Goal: Information Seeking & Learning: Compare options

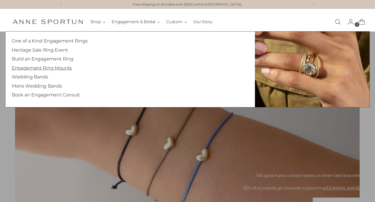
click at [52, 67] on link "Engagement Ring Mounts" at bounding box center [42, 67] width 60 height 5
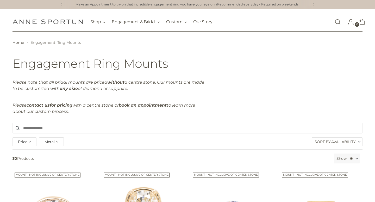
click at [324, 140] on label "Sort By: Availability" at bounding box center [337, 142] width 50 height 8
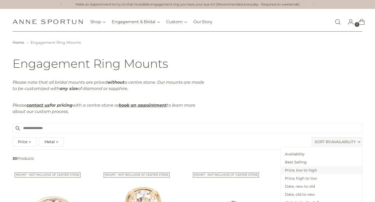
click at [325, 170] on span "Price, low to high" at bounding box center [321, 170] width 81 height 8
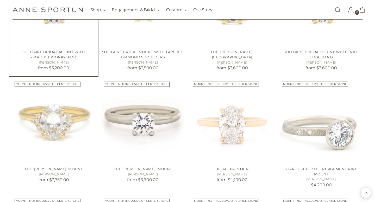
scroll to position [327, 0]
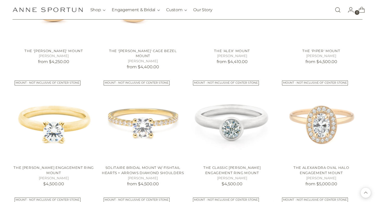
scroll to position [561, 0]
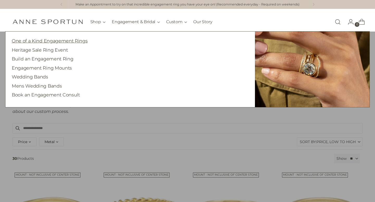
click at [61, 41] on link "One of a Kind Engagement Rings" at bounding box center [50, 40] width 76 height 5
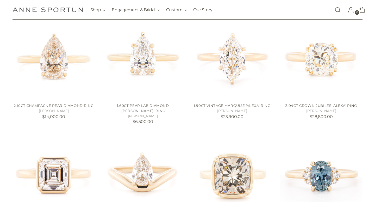
scroll to position [124, 0]
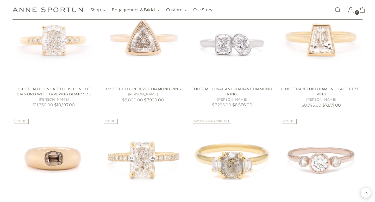
scroll to position [842, 0]
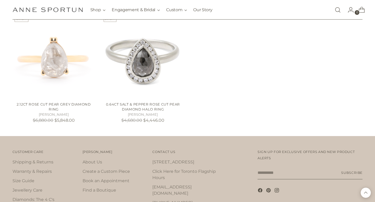
scroll to position [1071, 0]
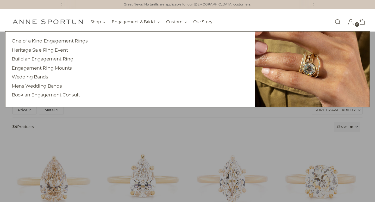
click at [52, 49] on link "Heritage Sale Ring Event" at bounding box center [40, 49] width 56 height 5
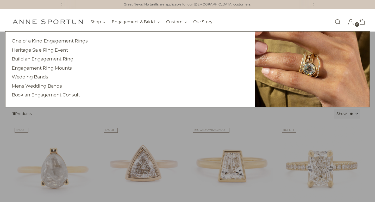
click at [49, 59] on link "Build an Engagement Ring" at bounding box center [43, 58] width 62 height 5
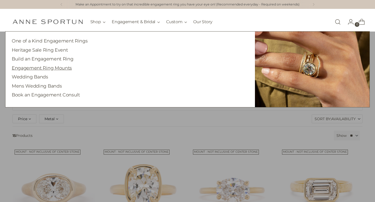
click at [38, 67] on link "Engagement Ring Mounts" at bounding box center [42, 67] width 60 height 5
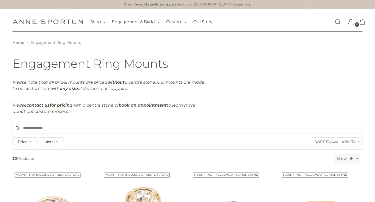
scroll to position [44, 0]
